Goal: Navigation & Orientation: Find specific page/section

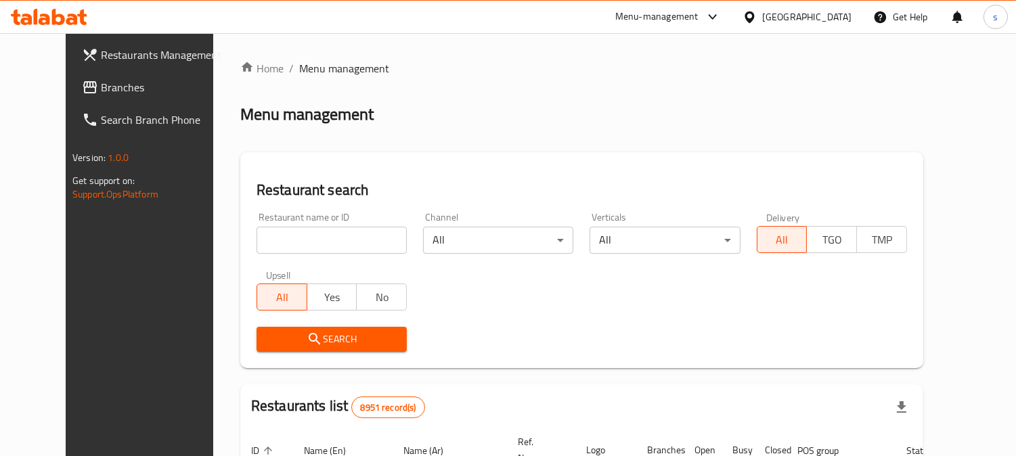
click at [101, 92] on span "Branches" at bounding box center [163, 87] width 124 height 16
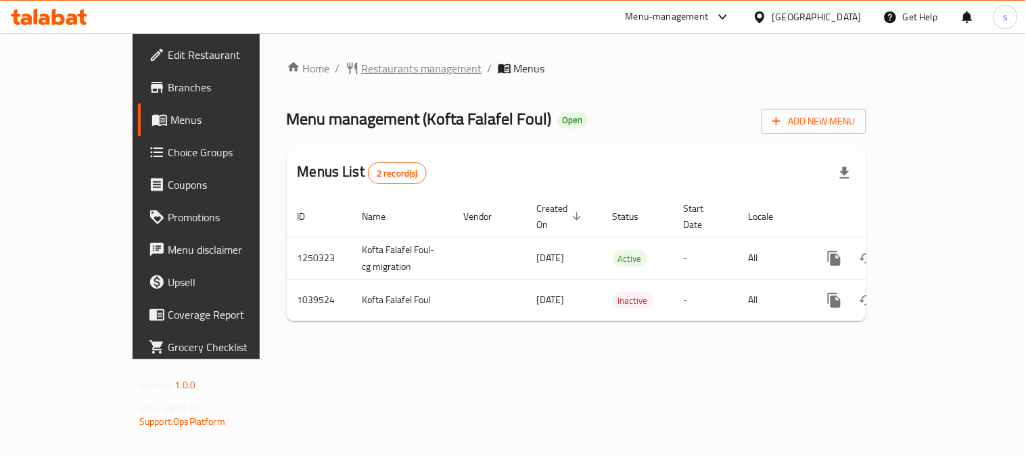
click at [362, 69] on span "Restaurants management" at bounding box center [422, 68] width 120 height 16
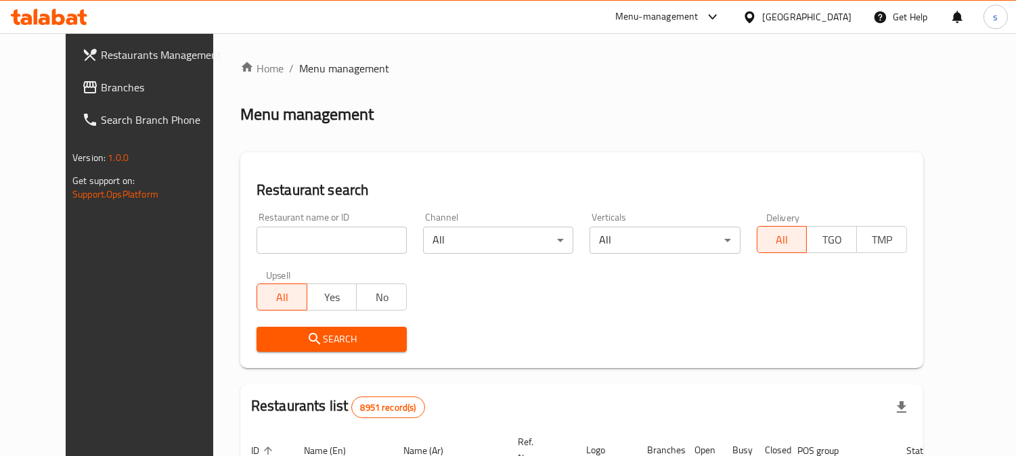
drag, startPoint x: 49, startPoint y: 89, endPoint x: 31, endPoint y: 108, distance: 26.3
click at [101, 89] on span "Branches" at bounding box center [163, 87] width 124 height 16
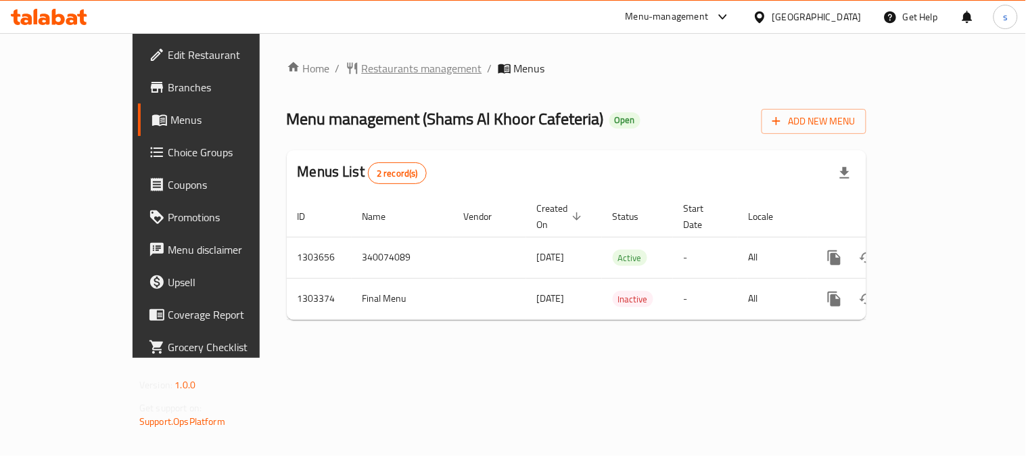
click at [363, 69] on span "Restaurants management" at bounding box center [422, 68] width 120 height 16
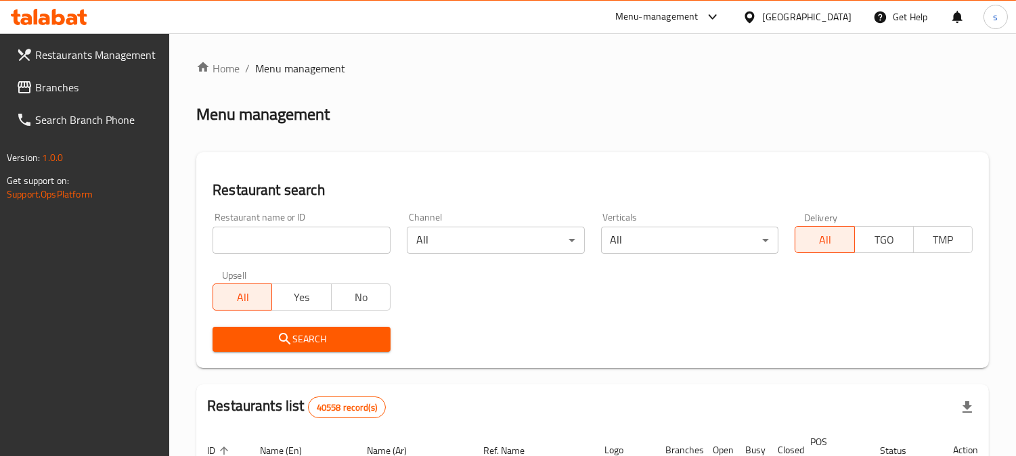
click at [58, 97] on link "Branches" at bounding box center [87, 87] width 164 height 32
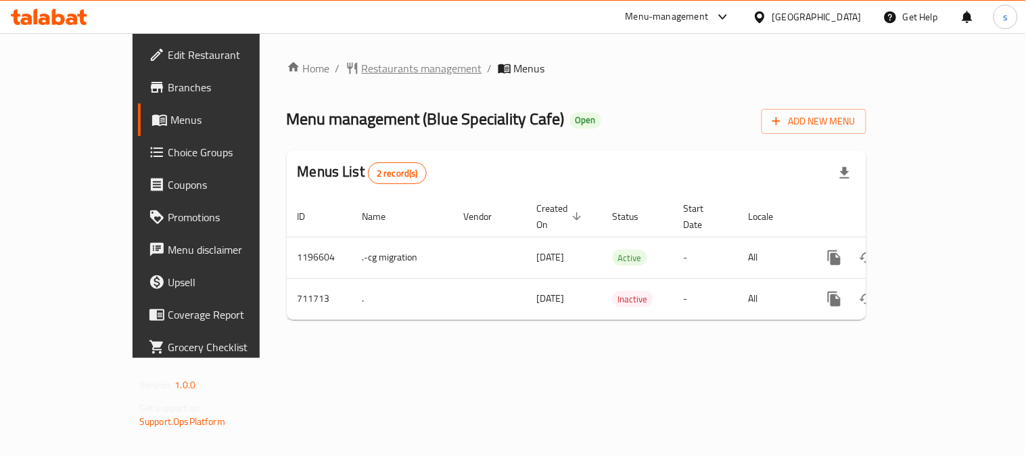
click at [376, 72] on span "Restaurants management" at bounding box center [422, 68] width 120 height 16
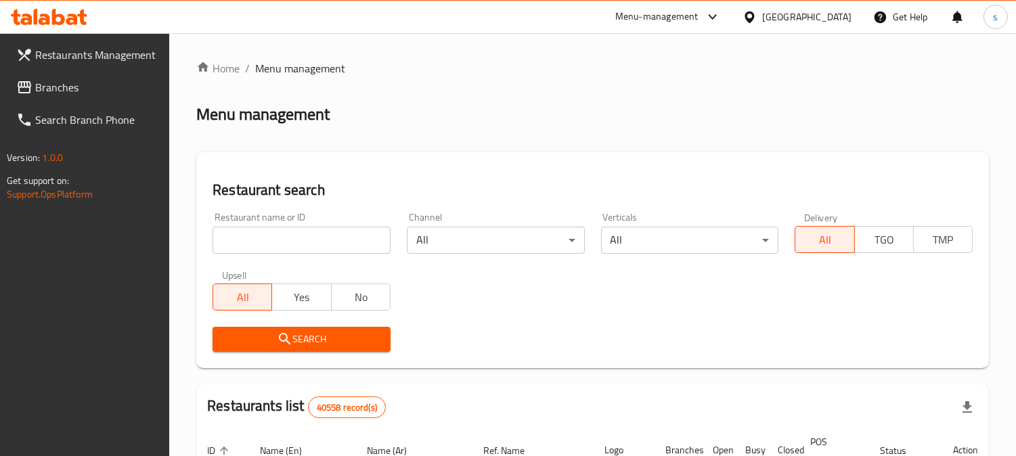
click at [79, 71] on link "Branches" at bounding box center [87, 87] width 164 height 32
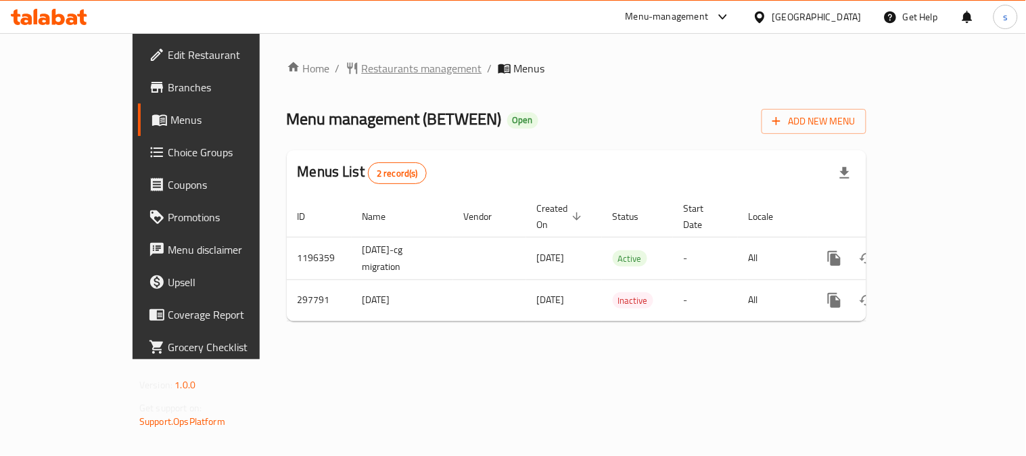
click at [383, 71] on span "Restaurants management" at bounding box center [422, 68] width 120 height 16
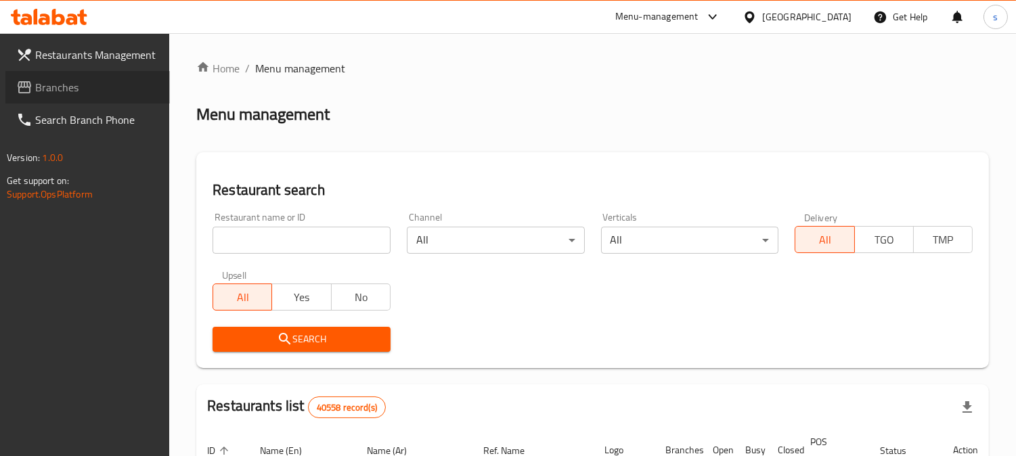
click at [63, 87] on span "Branches" at bounding box center [97, 87] width 124 height 16
